Goal: Check status: Check status

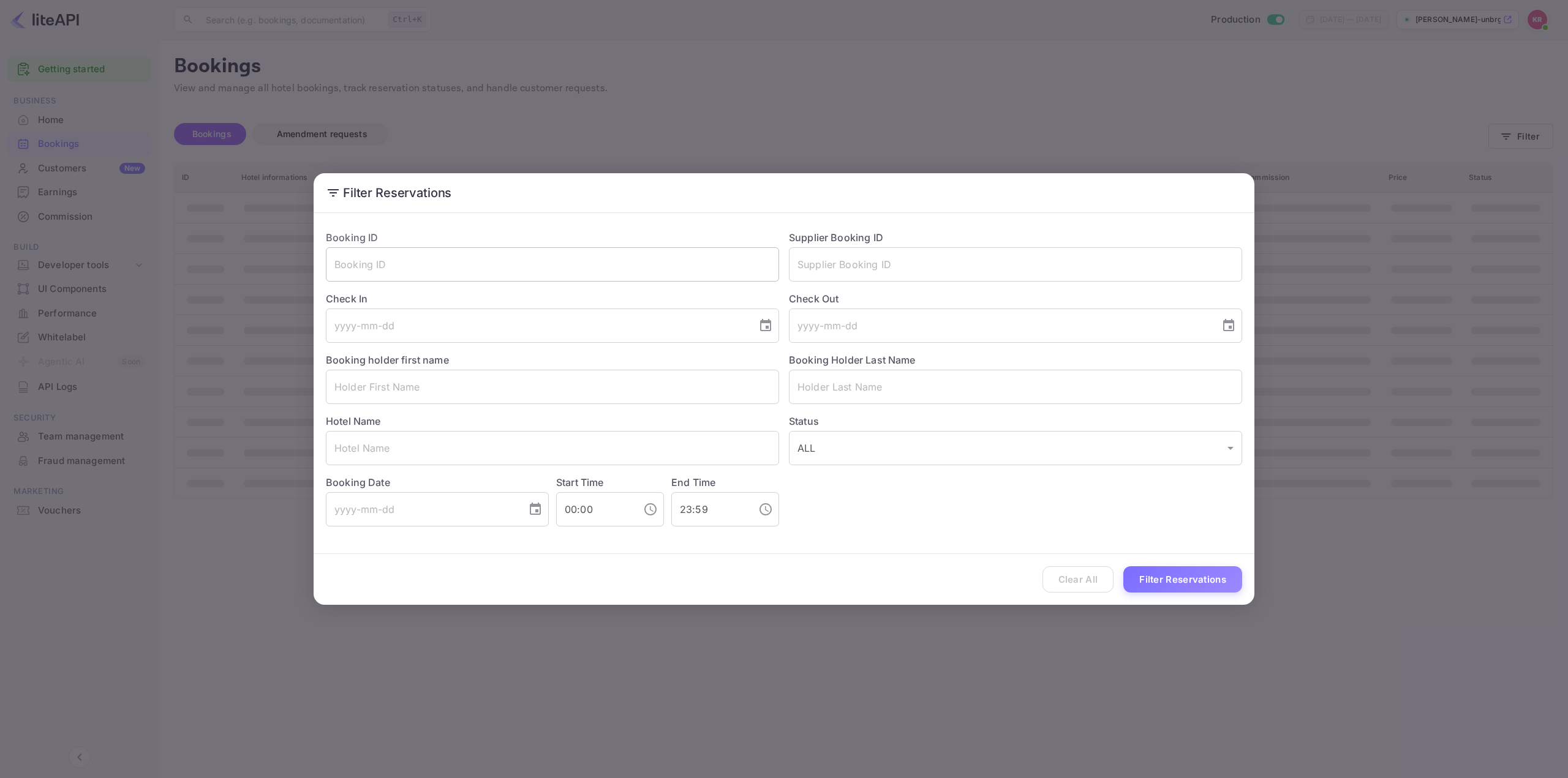
click at [537, 262] on input "text" at bounding box center [553, 264] width 454 height 34
paste input "xL-hIVxDh"
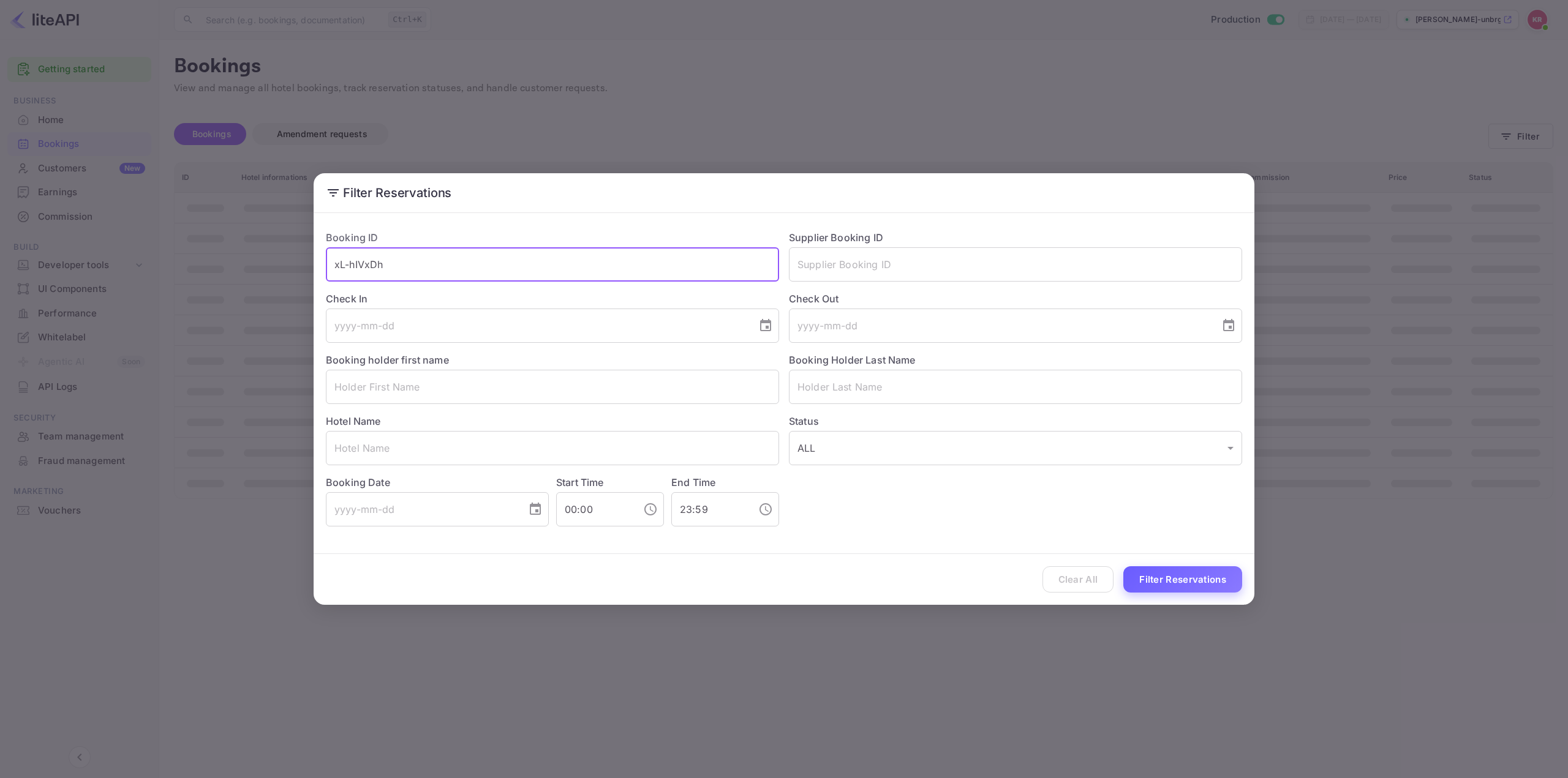
type input "xL-hIVxDh"
click at [1184, 577] on button "Filter Reservations" at bounding box center [1183, 579] width 119 height 26
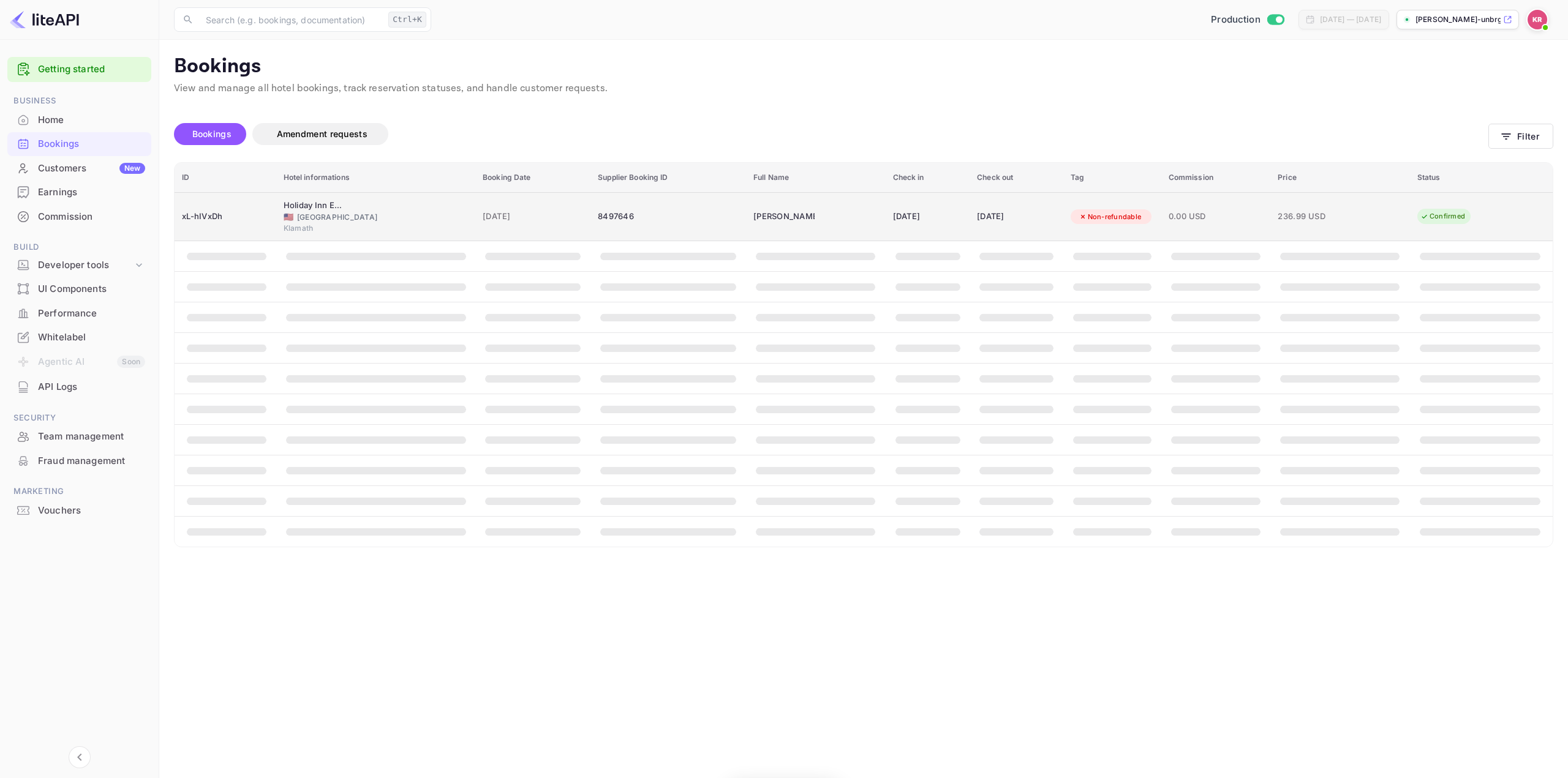
click at [901, 217] on div "[DATE]" at bounding box center [928, 216] width 70 height 19
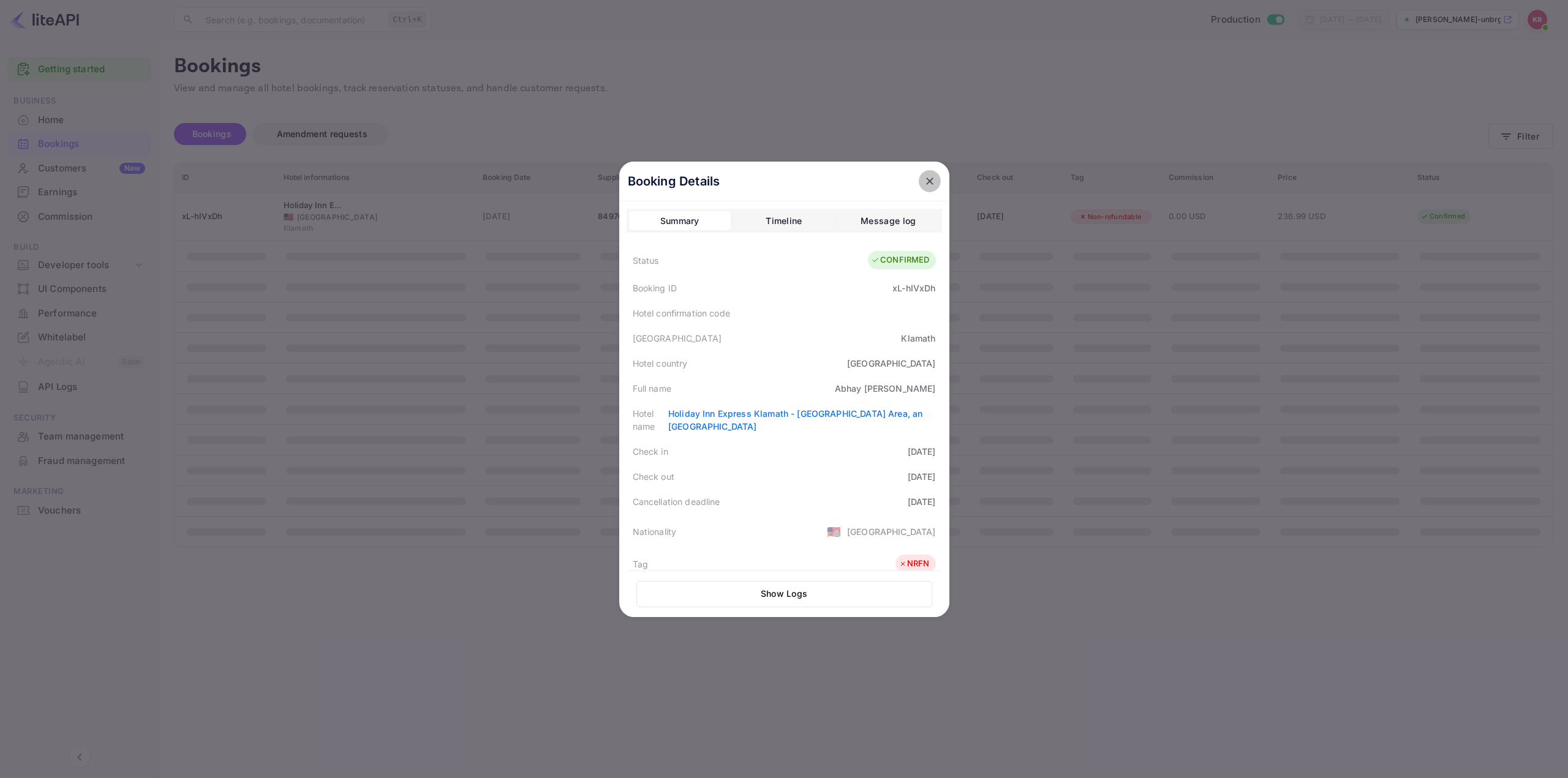
drag, startPoint x: 925, startPoint y: 182, endPoint x: 905, endPoint y: 392, distance: 211.0
click at [905, 392] on div "Booking Details Summary Timeline Message log Status CONFIRMED Booking ID xL-hIV…" at bounding box center [784, 390] width 330 height 456
click at [924, 183] on icon "close" at bounding box center [930, 181] width 12 height 12
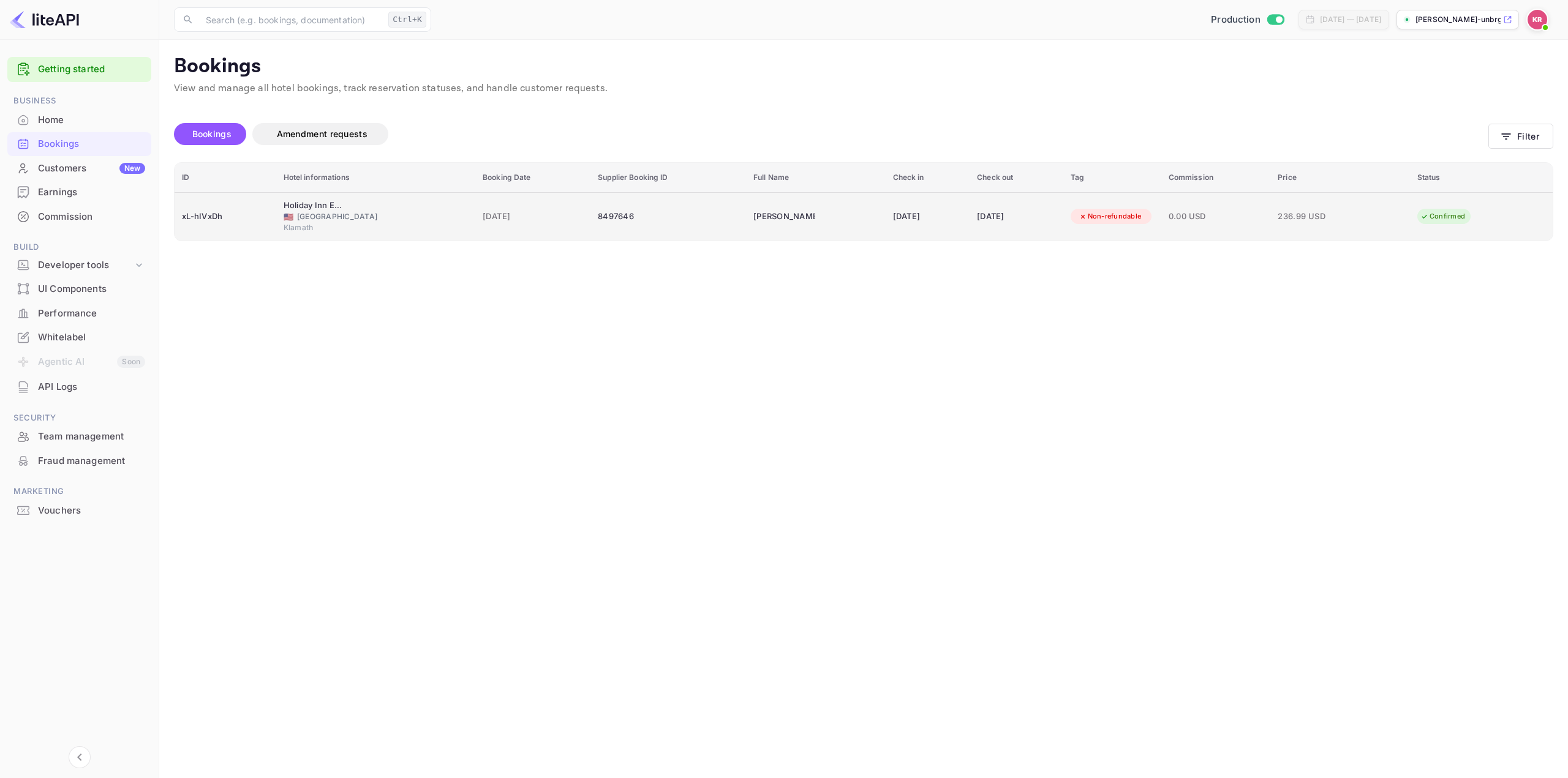
click at [976, 214] on td "[DATE]" at bounding box center [1016, 216] width 94 height 48
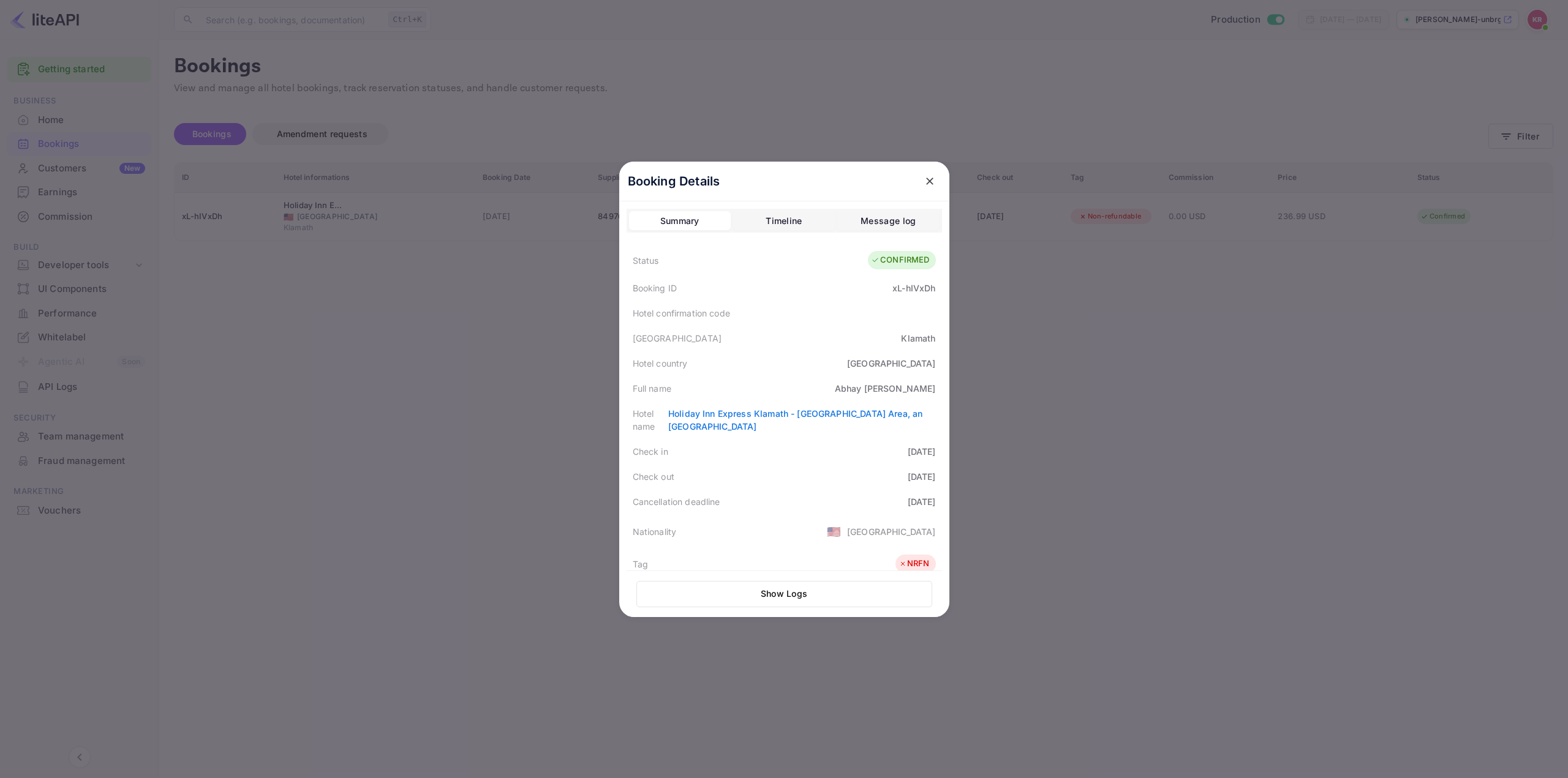
click at [487, 272] on div at bounding box center [784, 389] width 1568 height 778
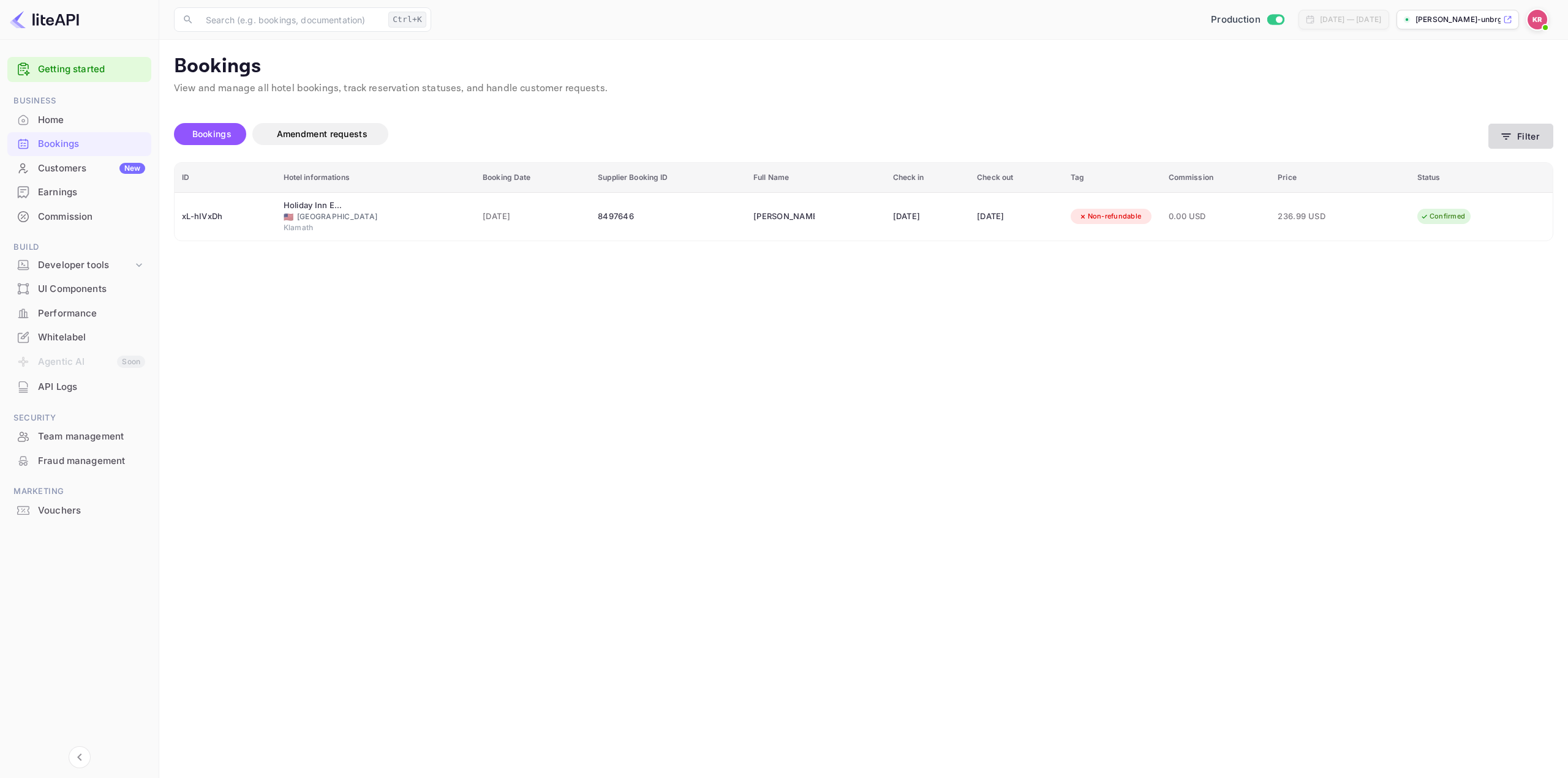
click at [1522, 134] on button "Filter" at bounding box center [1521, 136] width 65 height 25
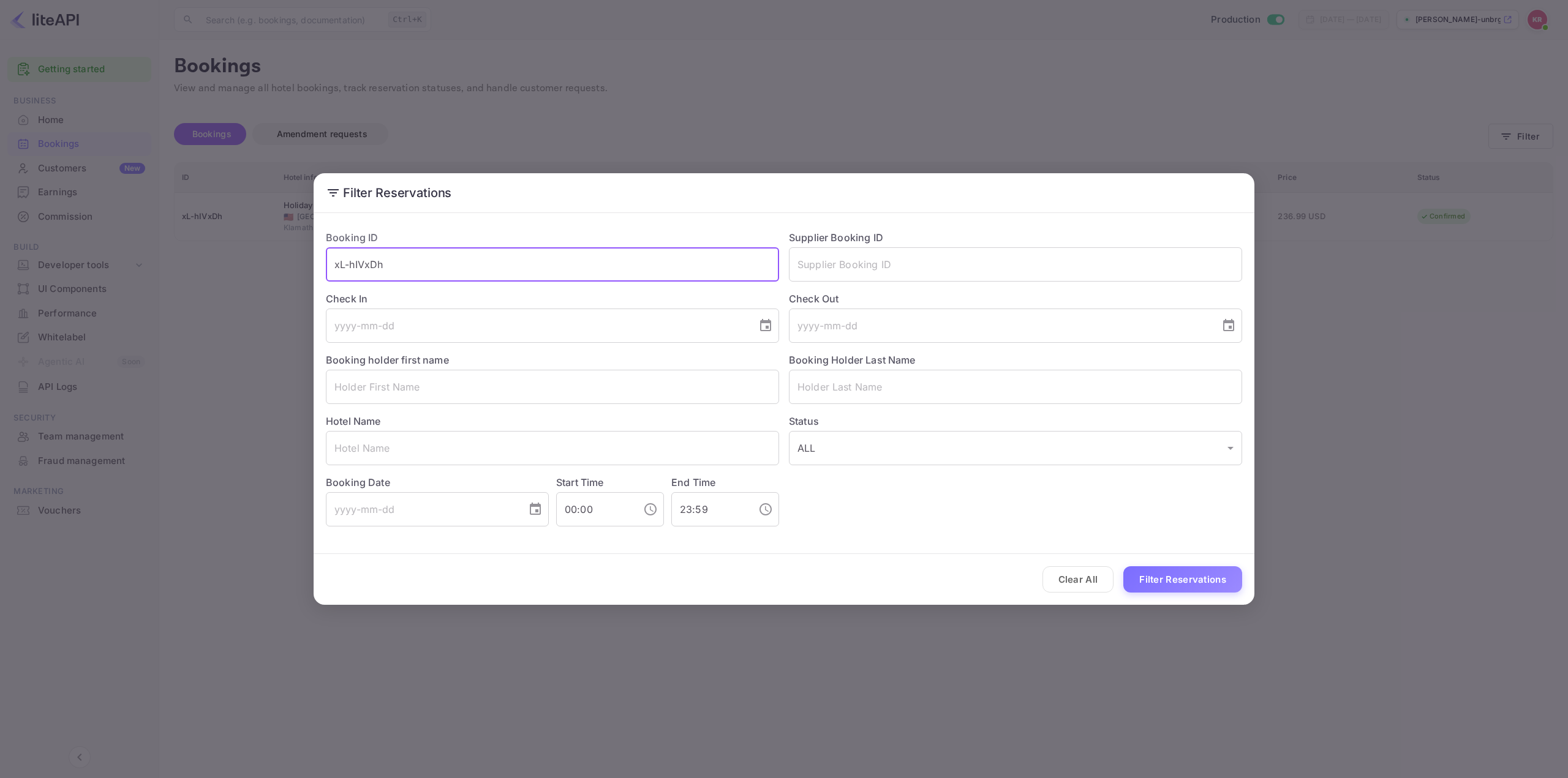
drag, startPoint x: 436, startPoint y: 268, endPoint x: 183, endPoint y: 299, distance: 254.9
click at [137, 272] on div "Filter Reservations Booking ID xL-hIVxDh ​ Supplier Booking ID ​ Check In ​ Che…" at bounding box center [784, 389] width 1568 height 778
paste input "AkMlcWnrE"
type input "AkMlcWnrE"
click at [1192, 576] on button "Filter Reservations" at bounding box center [1183, 579] width 119 height 26
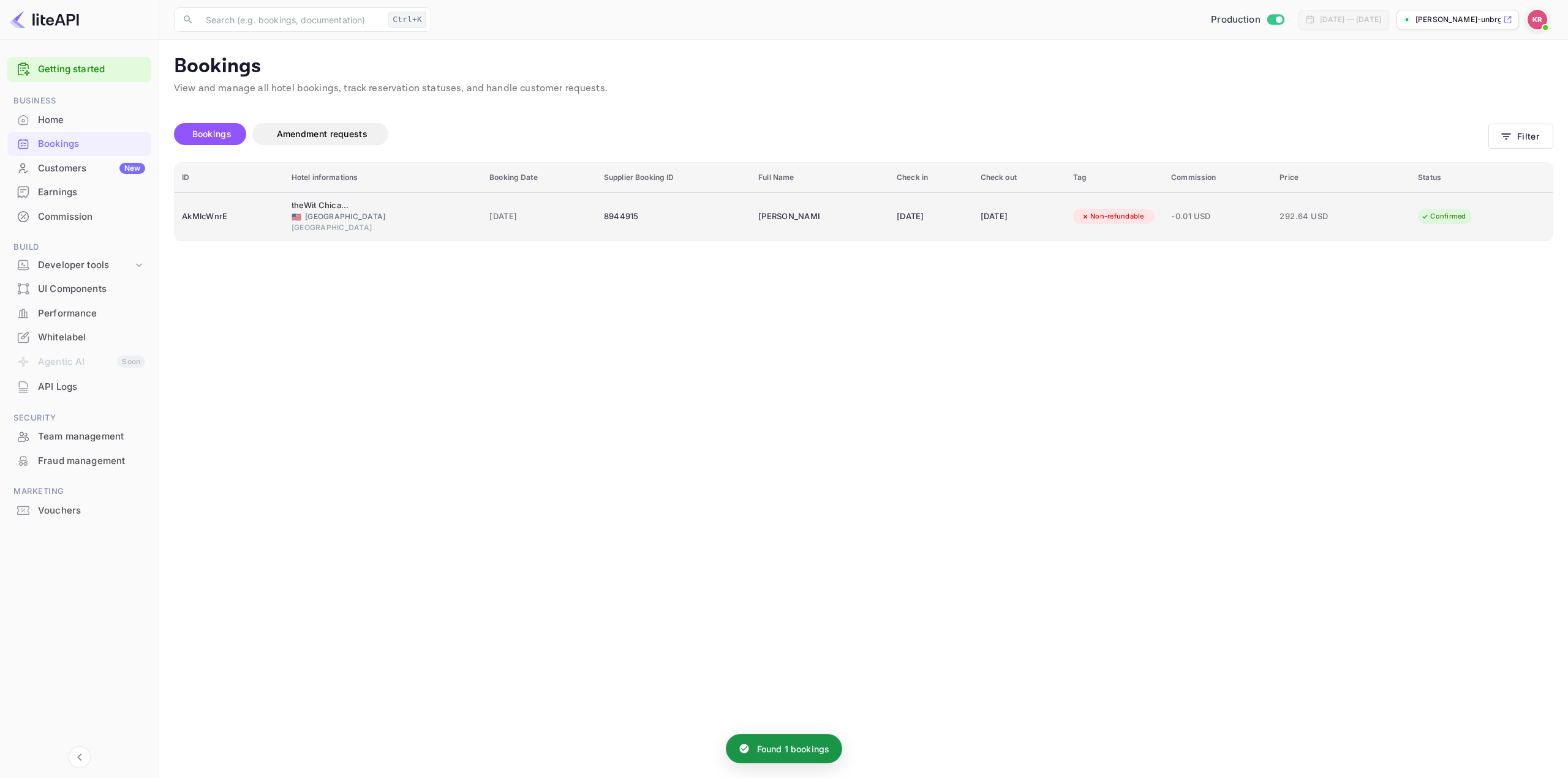
click at [842, 213] on td "[PERSON_NAME]" at bounding box center [820, 216] width 139 height 48
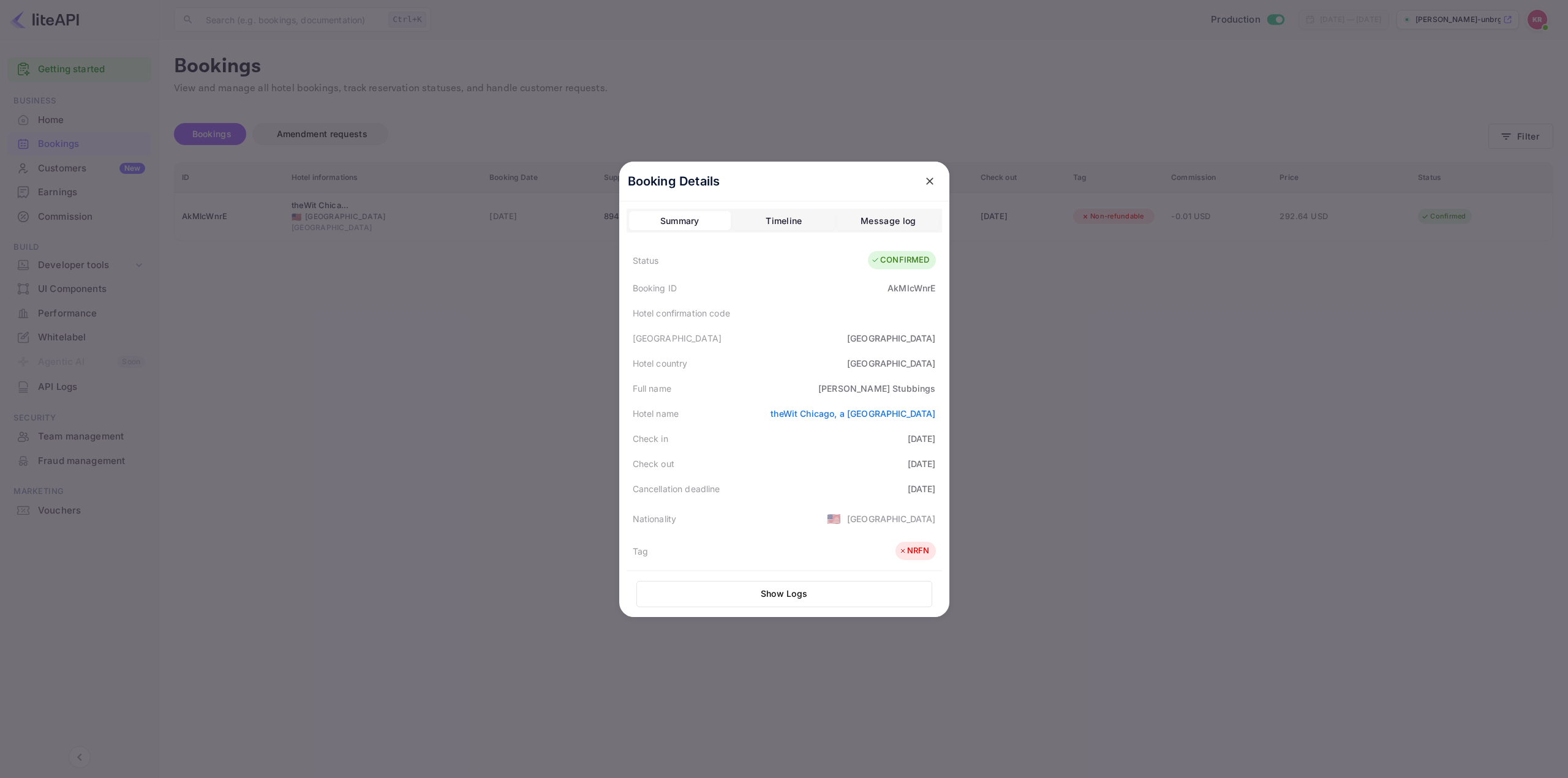
click at [1034, 469] on div at bounding box center [784, 389] width 1568 height 778
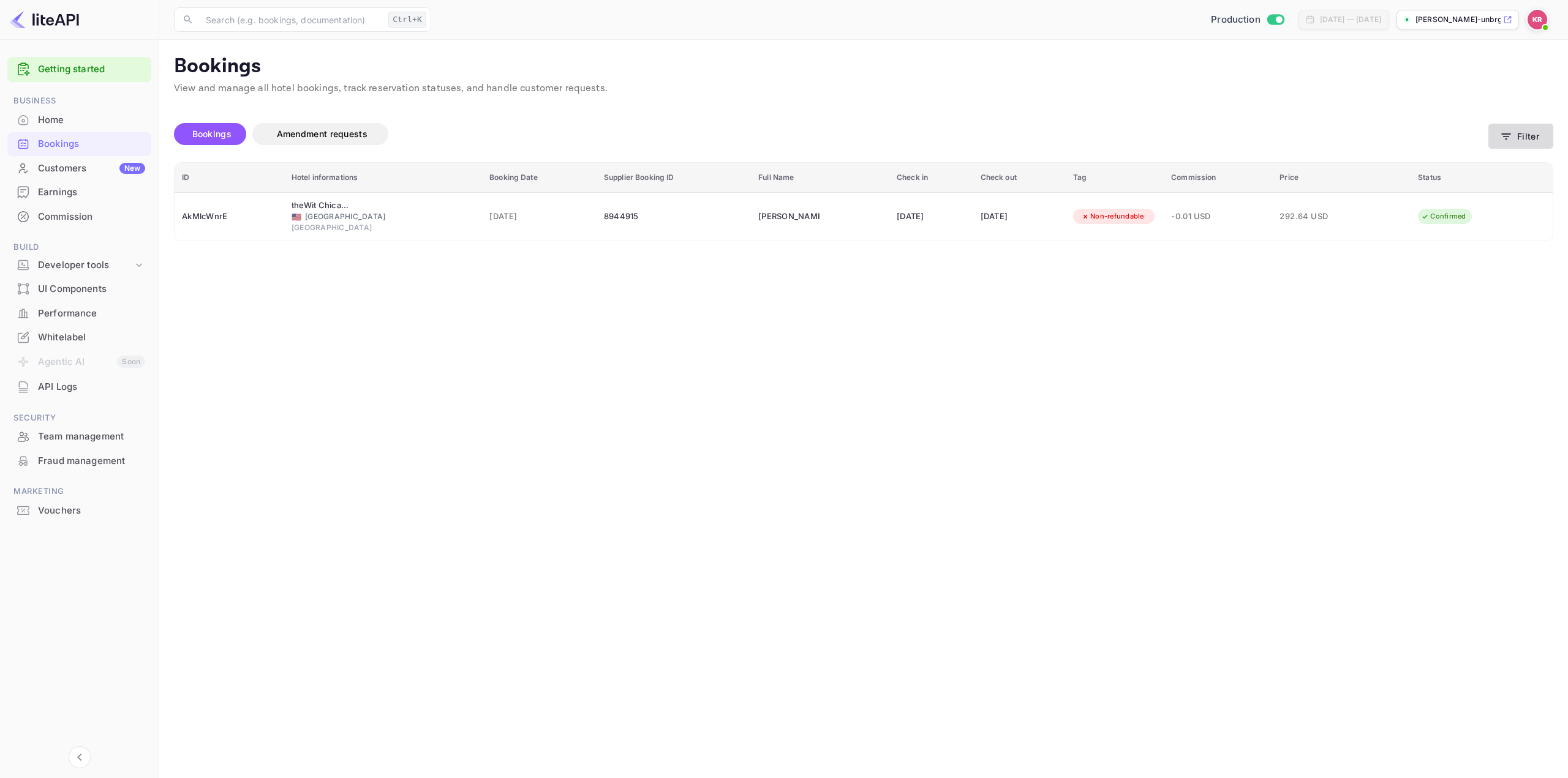
click at [1511, 145] on button "Filter" at bounding box center [1521, 136] width 65 height 25
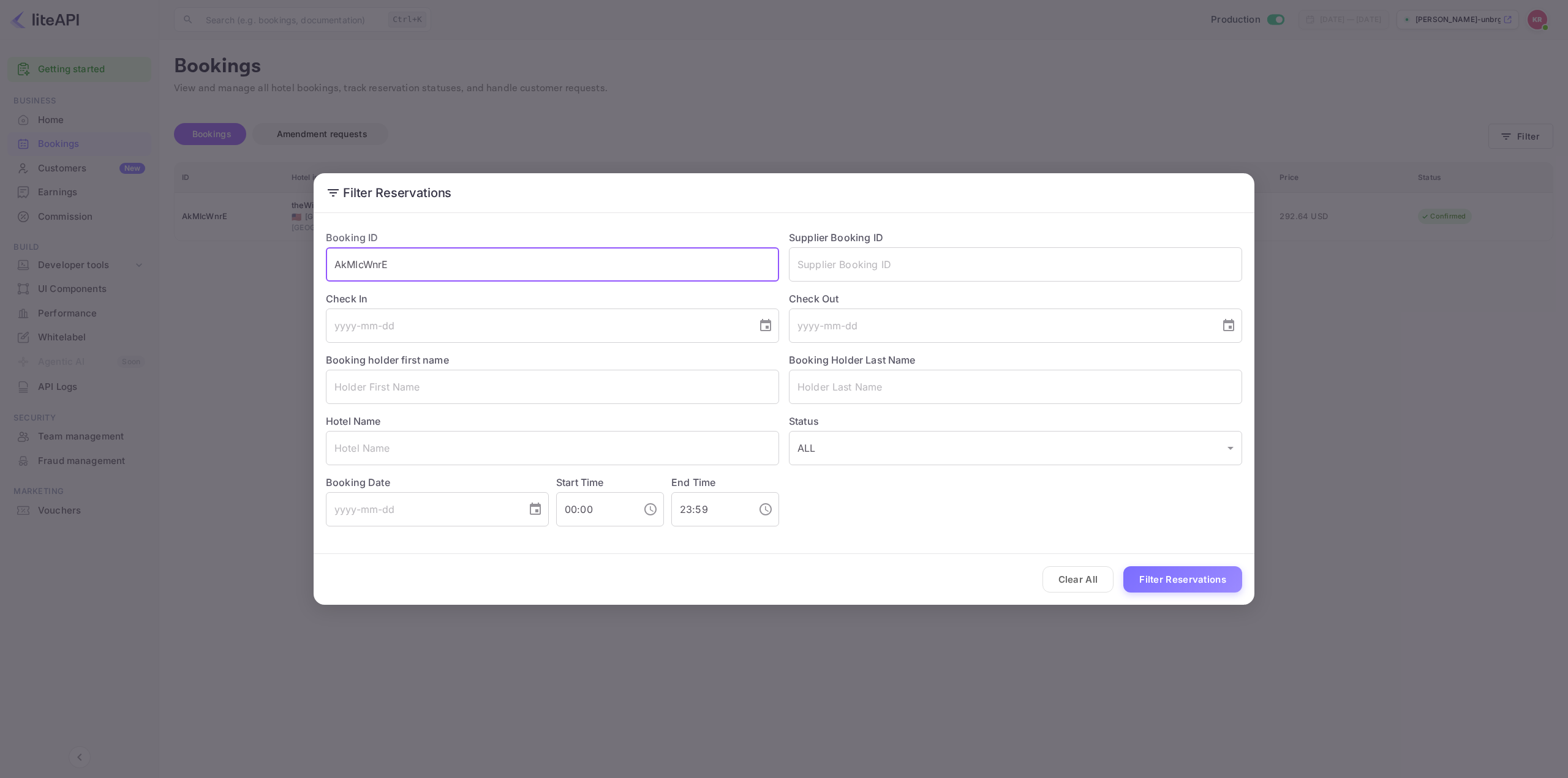
drag, startPoint x: 376, startPoint y: 268, endPoint x: 177, endPoint y: 282, distance: 199.5
click at [181, 282] on div "Filter Reservations Booking ID AkMlcWnrE ​ Supplier Booking ID ​ Check In ​ Che…" at bounding box center [784, 389] width 1568 height 778
paste input "cEtTHe24q"
type input "cEtTHe24q"
click at [1158, 574] on button "Filter Reservations" at bounding box center [1183, 579] width 119 height 26
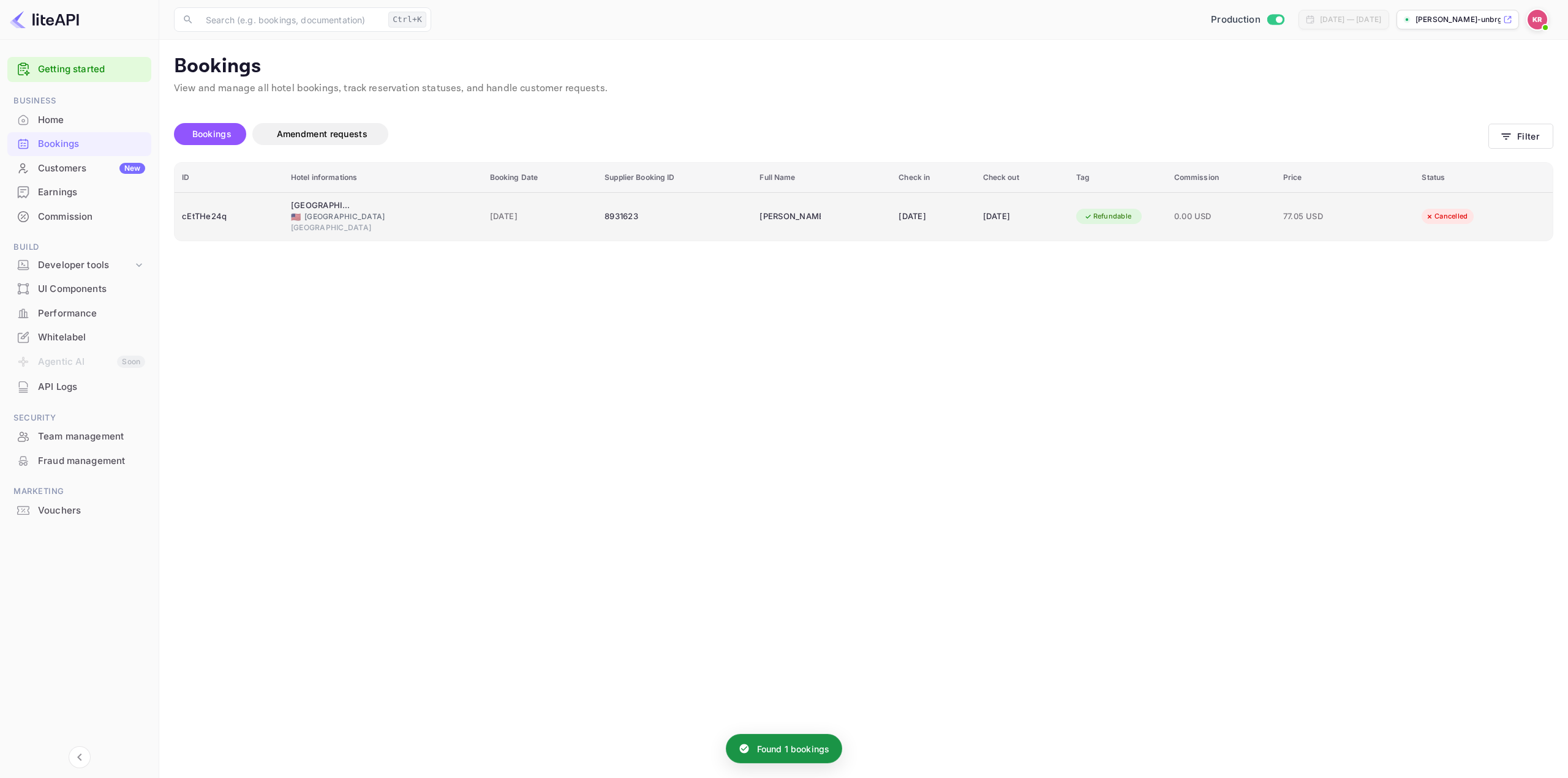
click at [941, 205] on td "[DATE]" at bounding box center [933, 216] width 84 height 48
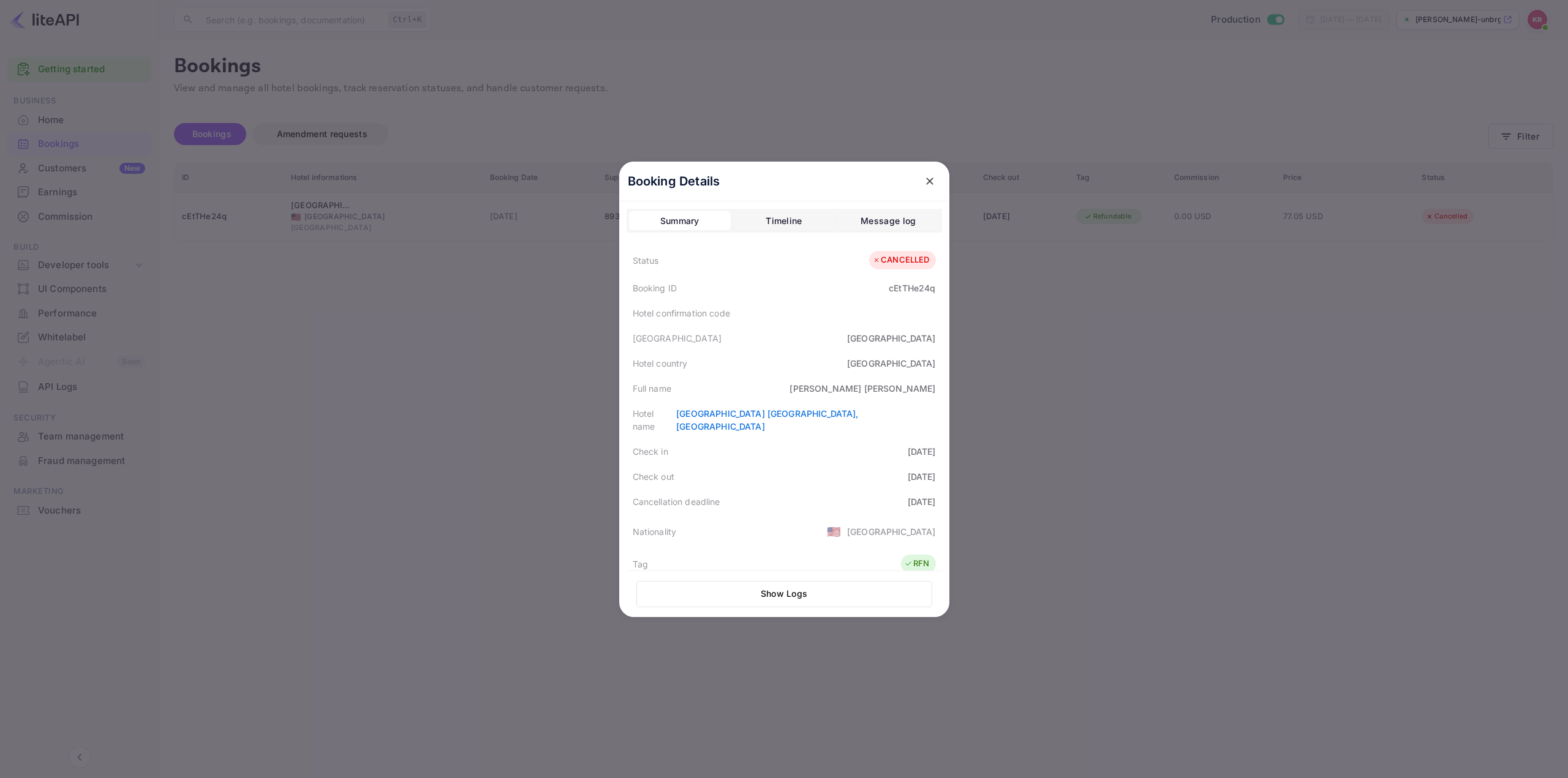
click at [925, 185] on icon "close" at bounding box center [930, 181] width 12 height 12
